Goal: Navigation & Orientation: Find specific page/section

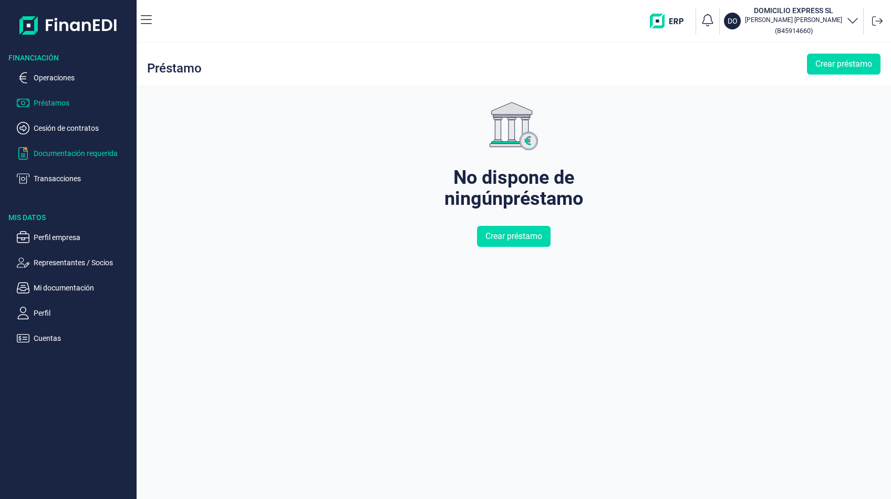
click at [67, 149] on p "Documentación requerida" at bounding box center [83, 153] width 99 height 13
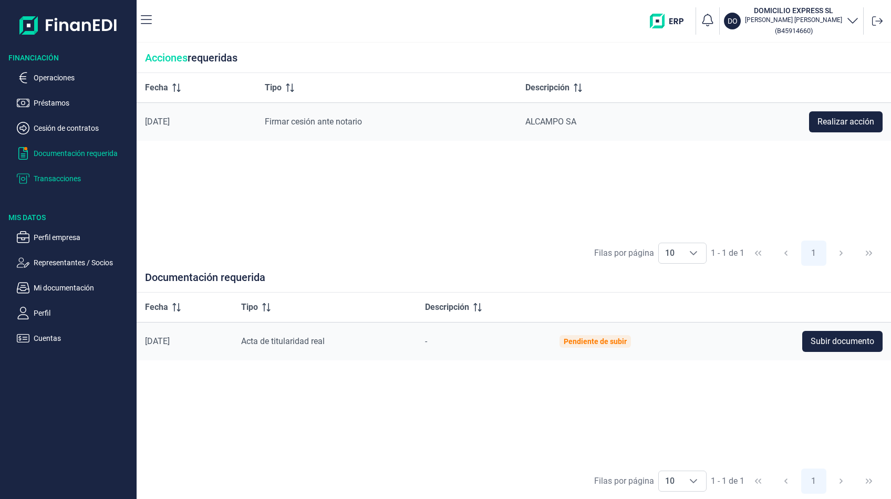
click at [99, 183] on p "Transacciones" at bounding box center [83, 178] width 99 height 13
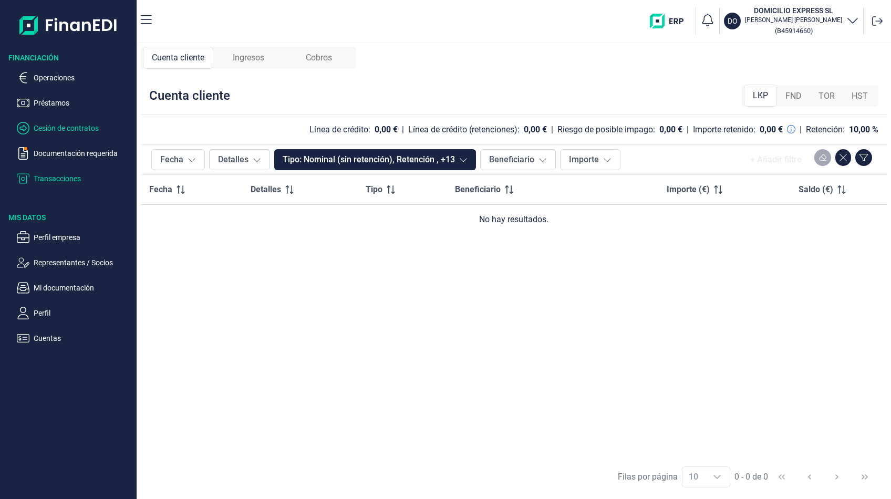
click at [45, 130] on p "Cesión de contratos" at bounding box center [83, 128] width 99 height 13
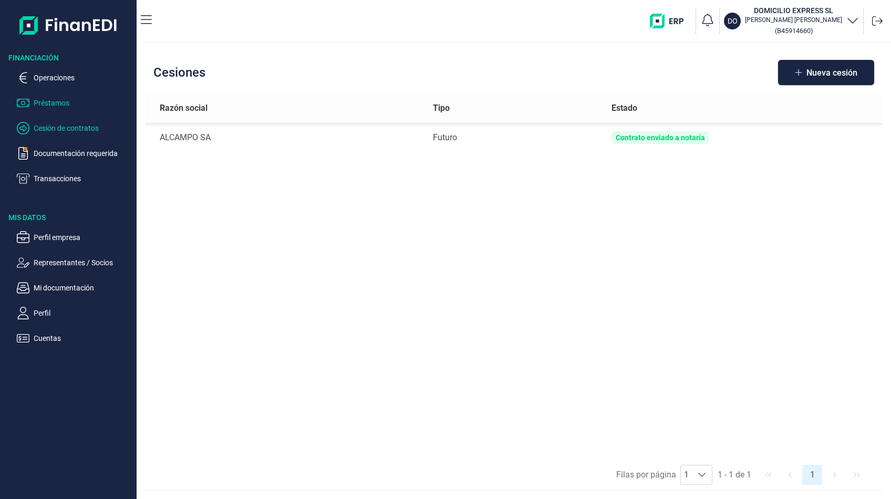
click at [44, 107] on p "Préstamos" at bounding box center [83, 103] width 99 height 13
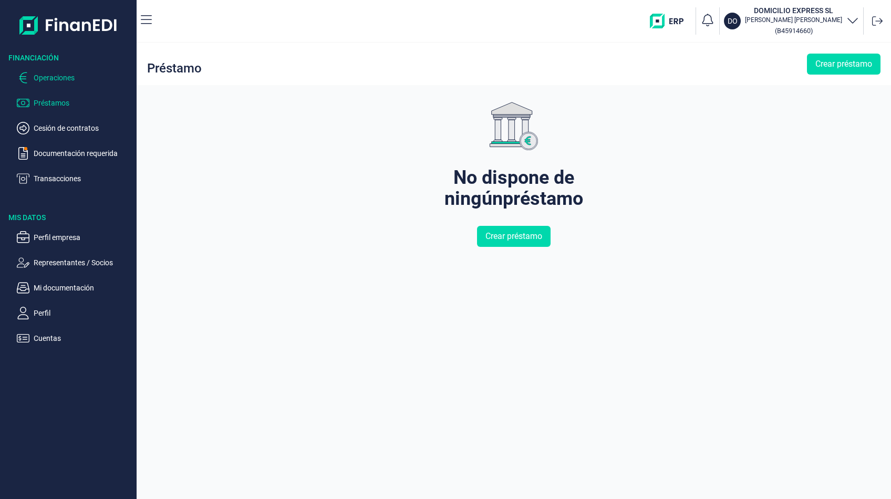
click at [61, 81] on p "Operaciones" at bounding box center [83, 77] width 99 height 13
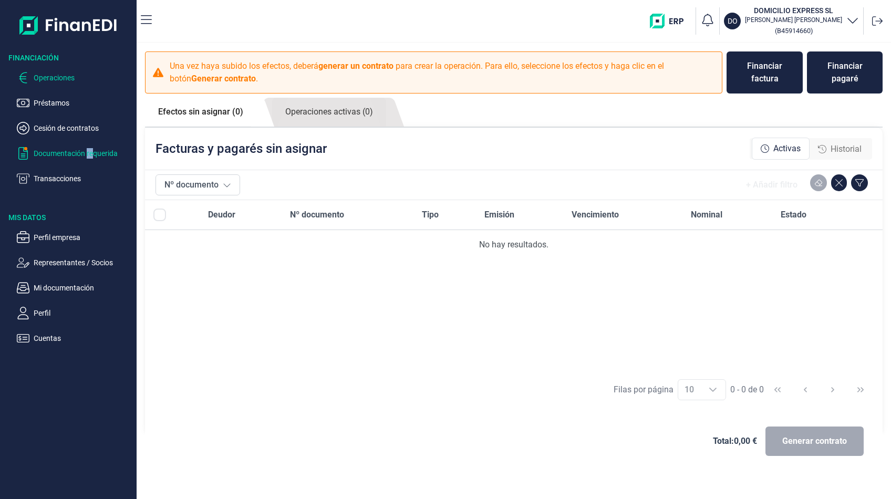
drag, startPoint x: 92, startPoint y: 161, endPoint x: 86, endPoint y: 153, distance: 10.5
click at [86, 153] on ul "Operaciones Préstamos Cesión de contratos Documentación requerida Transacciones" at bounding box center [68, 124] width 137 height 122
click at [86, 153] on p "Documentación requerida" at bounding box center [83, 153] width 99 height 13
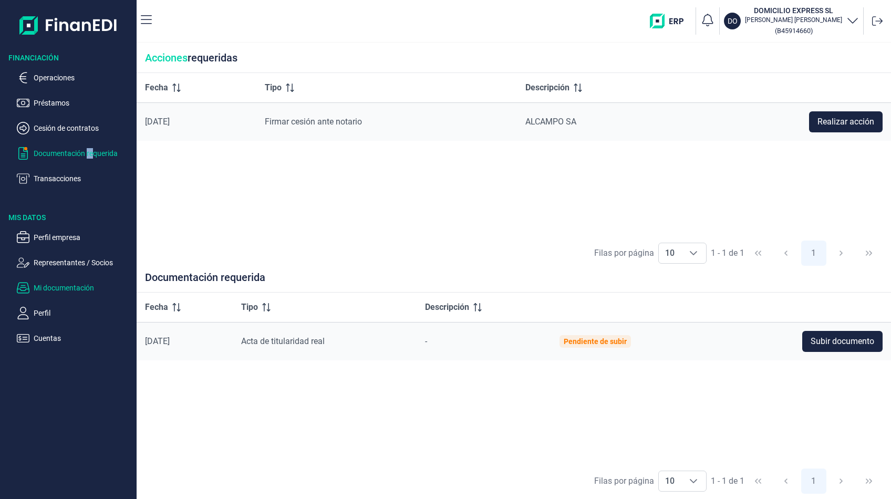
click at [40, 286] on p "Mi documentación" at bounding box center [83, 288] width 99 height 13
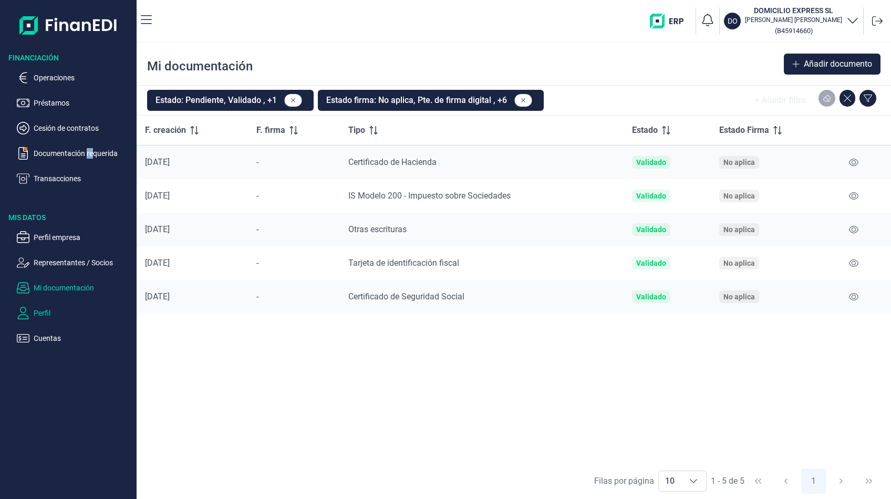
click at [39, 311] on p "Perfil" at bounding box center [83, 313] width 99 height 13
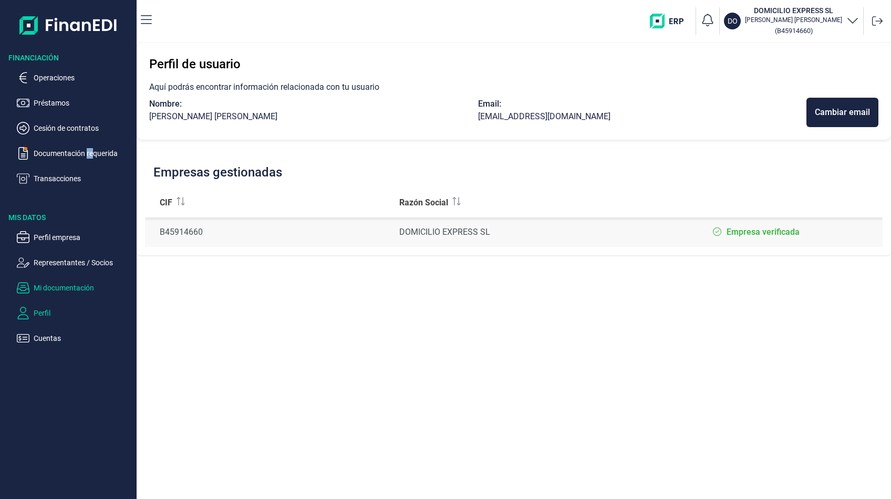
click at [59, 290] on p "Mi documentación" at bounding box center [83, 288] width 99 height 13
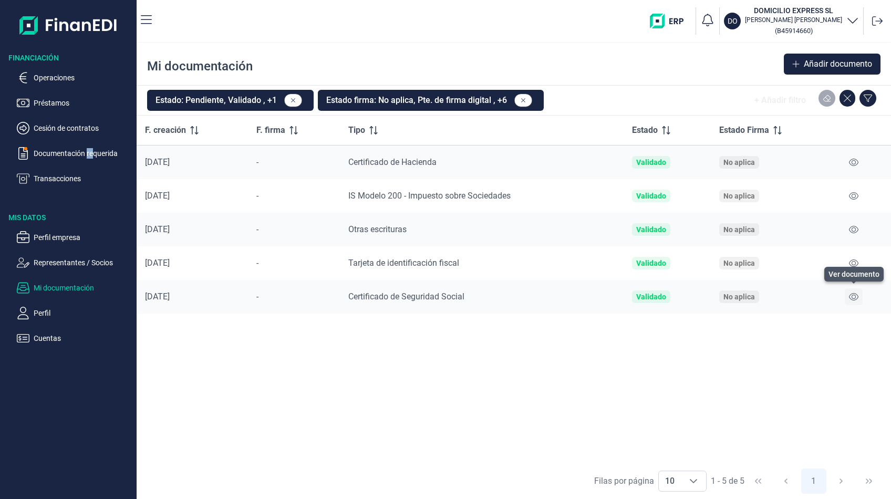
click at [854, 295] on icon at bounding box center [853, 296] width 9 height 7
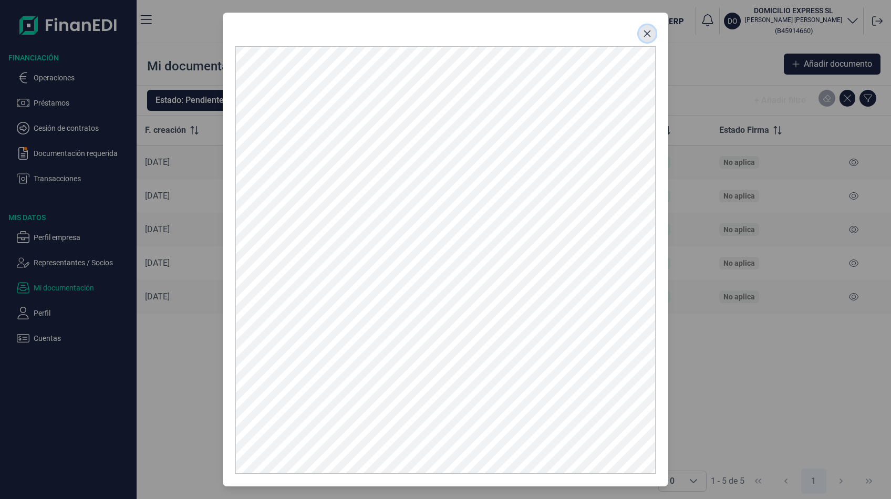
click at [652, 31] on button "Close" at bounding box center [647, 33] width 17 height 17
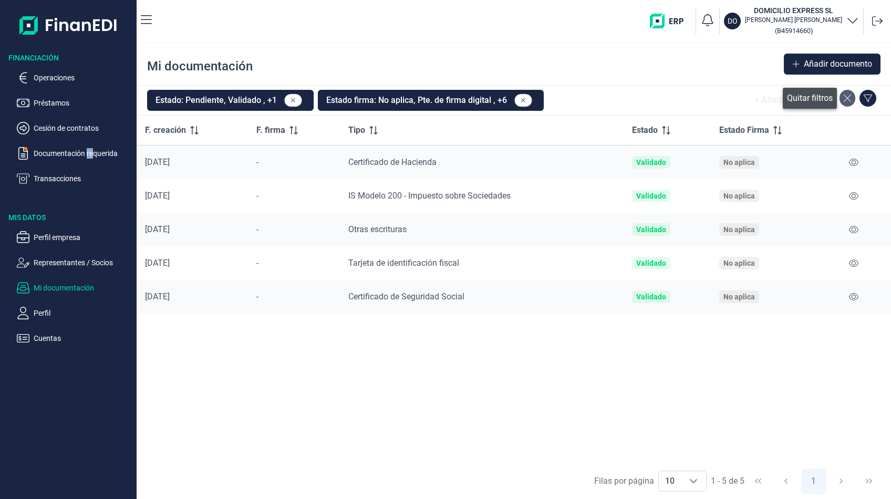
click at [846, 92] on button at bounding box center [848, 98] width 16 height 17
click at [846, 102] on icon at bounding box center [847, 98] width 7 height 8
click at [58, 157] on p "Documentación requerida" at bounding box center [83, 153] width 99 height 13
